Goal: Information Seeking & Learning: Learn about a topic

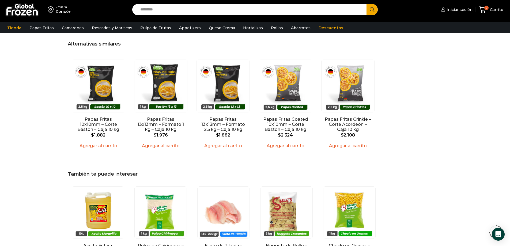
scroll to position [629, 0]
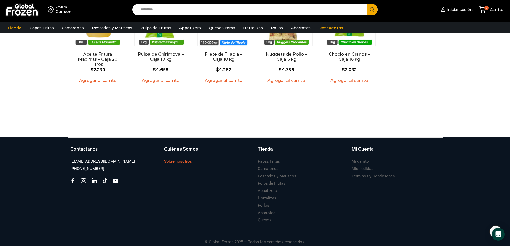
click at [171, 159] on h3 "Sobre nosotros" at bounding box center [178, 162] width 28 height 6
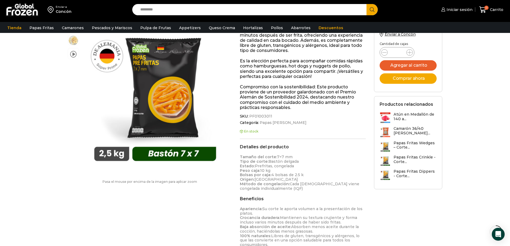
scroll to position [1, 0]
